Goal: Find specific page/section: Find specific page/section

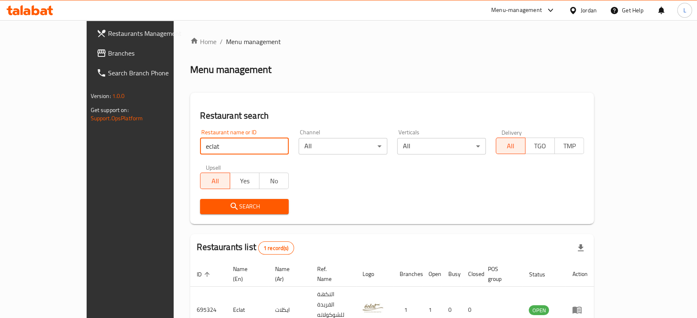
drag, startPoint x: 186, startPoint y: 148, endPoint x: 94, endPoint y: 152, distance: 92.1
click at [92, 155] on div "Restaurants Management Branches Search Branch Phone Version: 1.0.0 Get support …" at bounding box center [349, 199] width 524 height 358
click at [200, 143] on input "search" at bounding box center [244, 146] width 89 height 16
type input "cashmere"
click button "Search" at bounding box center [244, 206] width 89 height 15
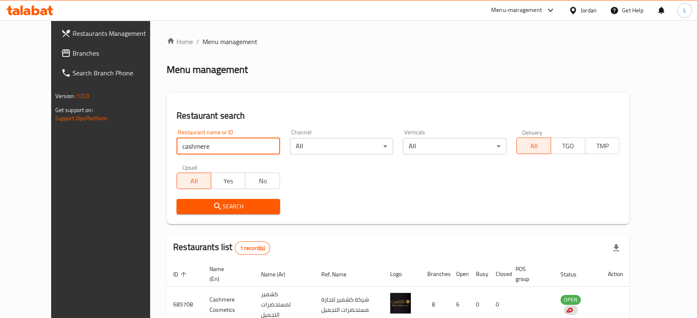
click at [214, 206] on icon "submit" at bounding box center [217, 206] width 7 height 7
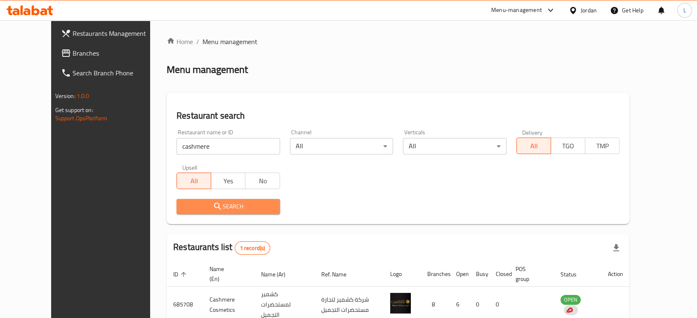
click at [213, 205] on icon "submit" at bounding box center [218, 207] width 10 height 10
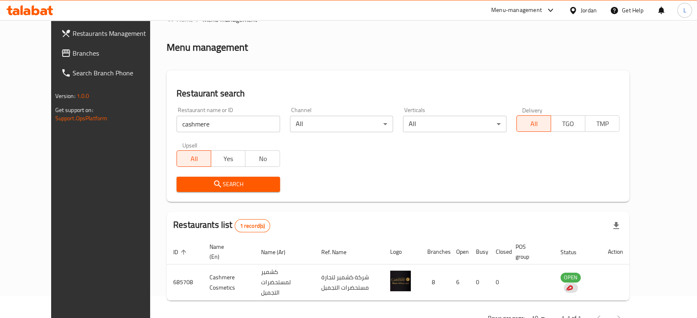
scroll to position [42, 0]
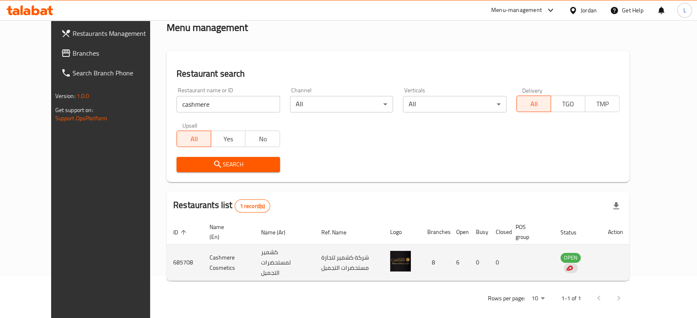
click at [167, 259] on td "685708" at bounding box center [185, 263] width 36 height 36
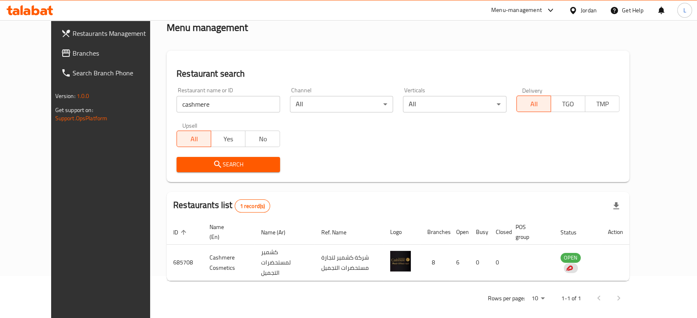
click at [530, 15] on div "Menu-management" at bounding box center [524, 10] width 78 height 20
click at [515, 7] on div "Menu-management" at bounding box center [516, 10] width 51 height 10
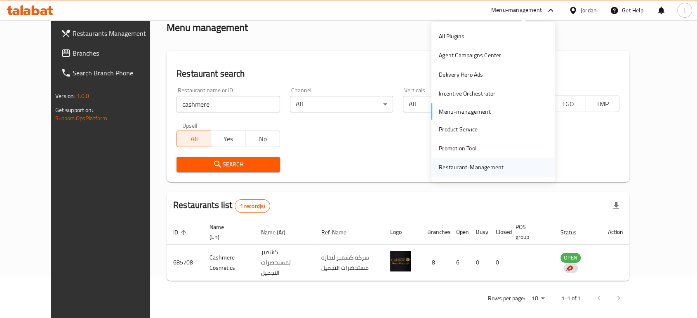
click at [474, 164] on div "Restaurant-Management" at bounding box center [471, 167] width 65 height 9
